Goal: Information Seeking & Learning: Learn about a topic

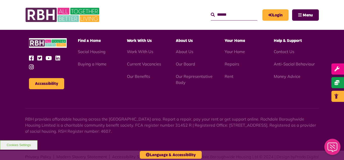
scroll to position [528, 0]
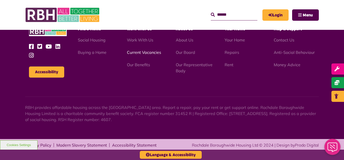
click at [140, 52] on link "Current Vacancies" at bounding box center [144, 52] width 34 height 5
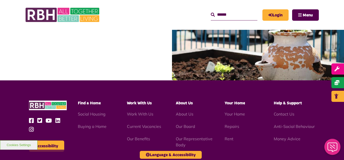
scroll to position [545, 0]
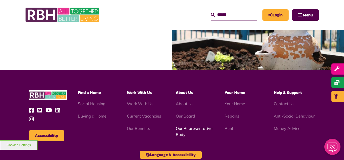
click at [184, 130] on link "Our Representative Body" at bounding box center [194, 131] width 37 height 11
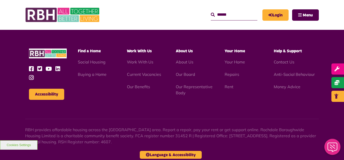
scroll to position [1464, 0]
